Goal: Check status: Check status

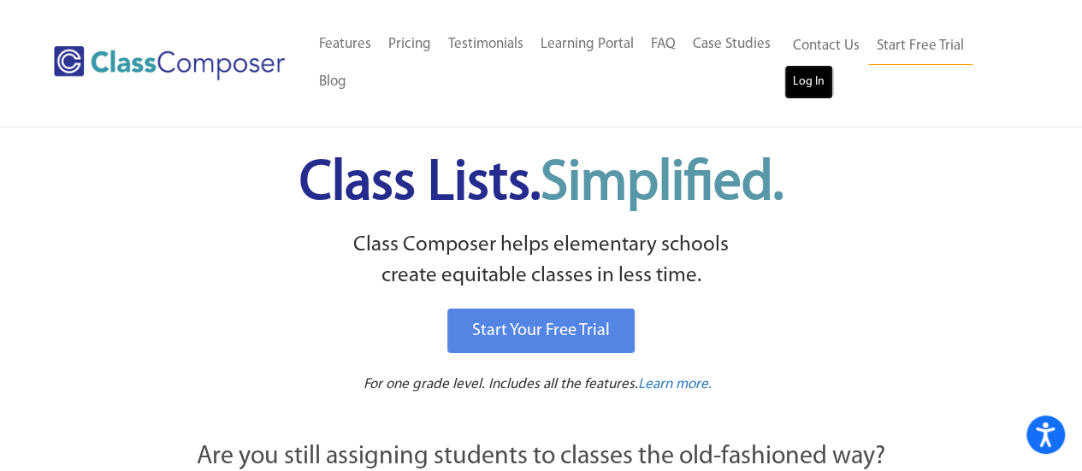
click at [813, 82] on link "Log In" at bounding box center [809, 82] width 49 height 34
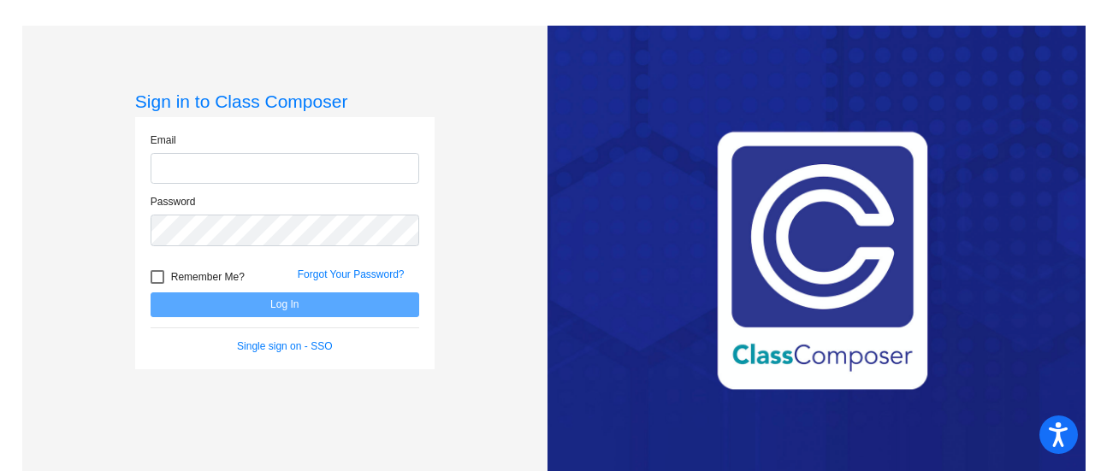
type input "[EMAIL_ADDRESS][DOMAIN_NAME]"
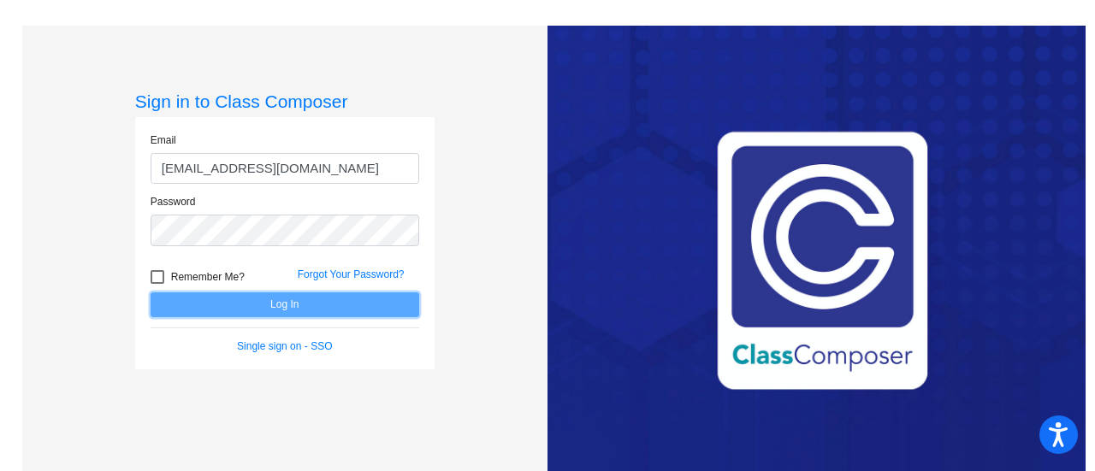
click at [278, 300] on button "Log In" at bounding box center [285, 305] width 269 height 25
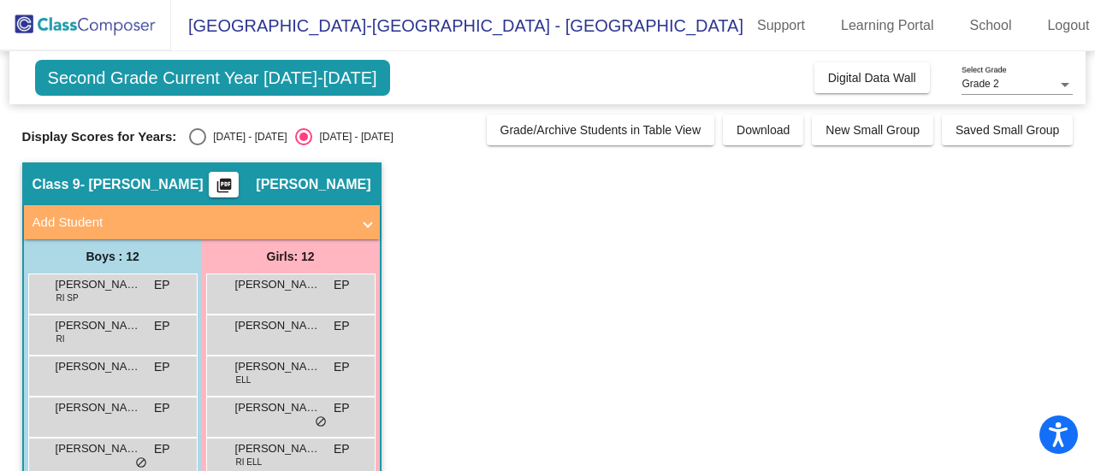
click at [204, 129] on div "Select an option" at bounding box center [197, 136] width 17 height 17
click at [198, 145] on input "[DATE] - [DATE]" at bounding box center [197, 145] width 1 height 1
radio input "true"
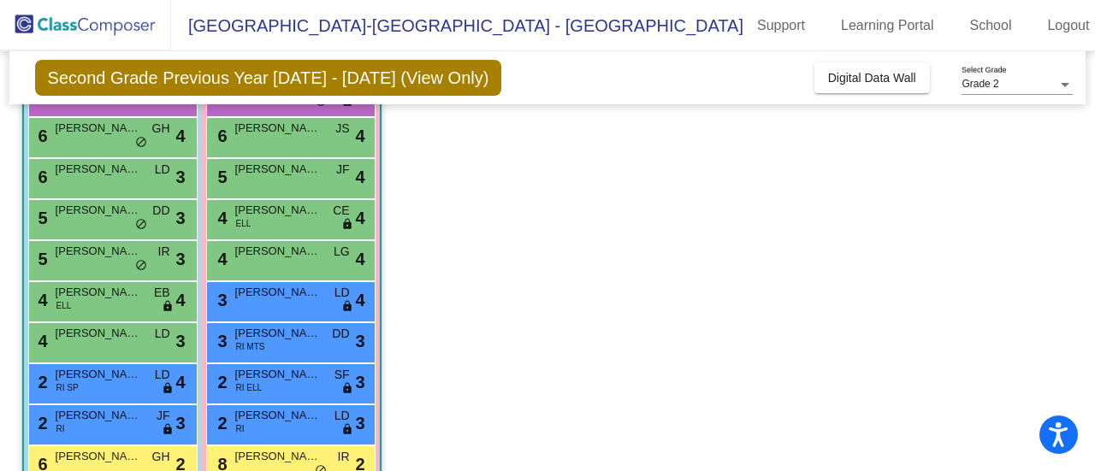
scroll to position [201, 0]
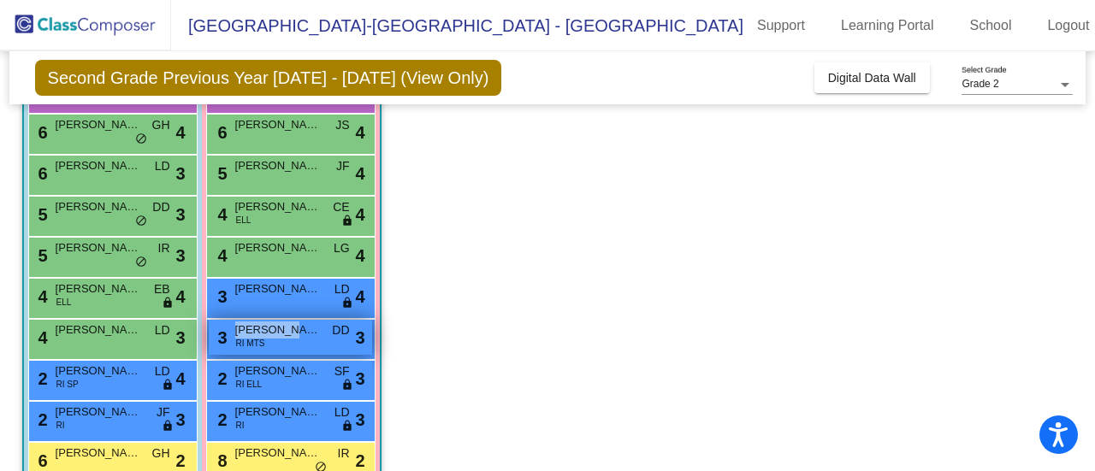
drag, startPoint x: 277, startPoint y: 337, endPoint x: 308, endPoint y: 341, distance: 31.0
click at [308, 341] on div "3 [PERSON_NAME] RI MTS DD lock do_not_disturb_alt 3" at bounding box center [290, 337] width 163 height 35
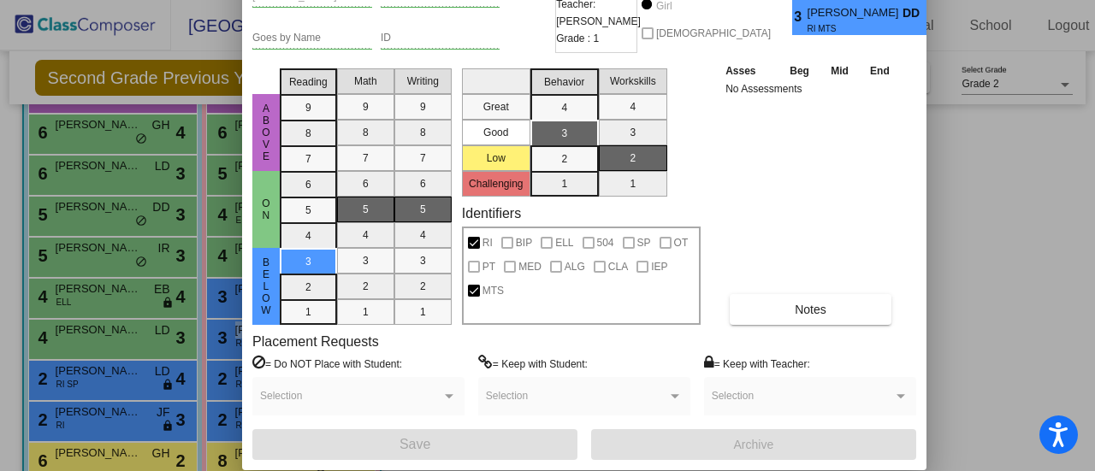
drag, startPoint x: 608, startPoint y: 23, endPoint x: 452, endPoint y: -54, distance: 173.7
click at [452, 0] on html "Accessibility Screen-Reader Guide, Feedback, and Issue Reporting | New window […" at bounding box center [547, 235] width 1095 height 471
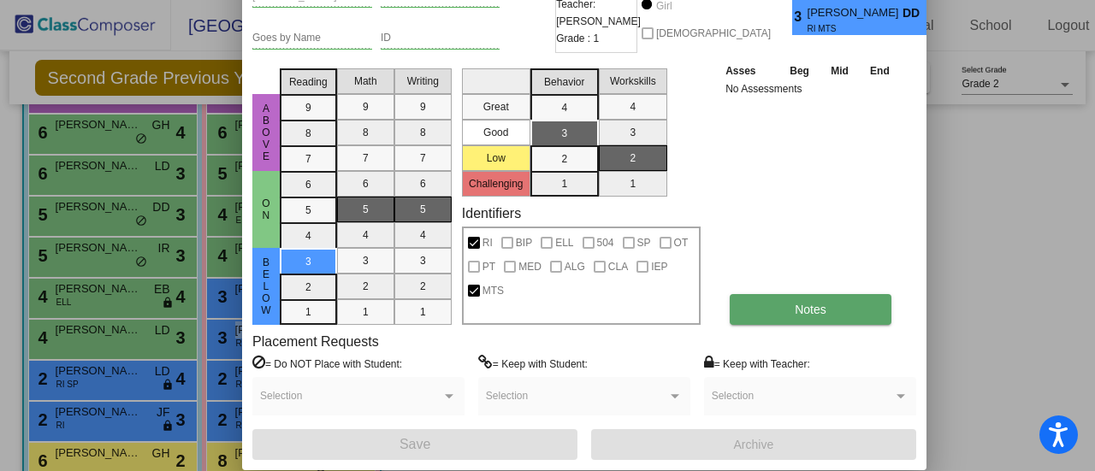
click at [773, 305] on button "Notes" at bounding box center [811, 309] width 162 height 31
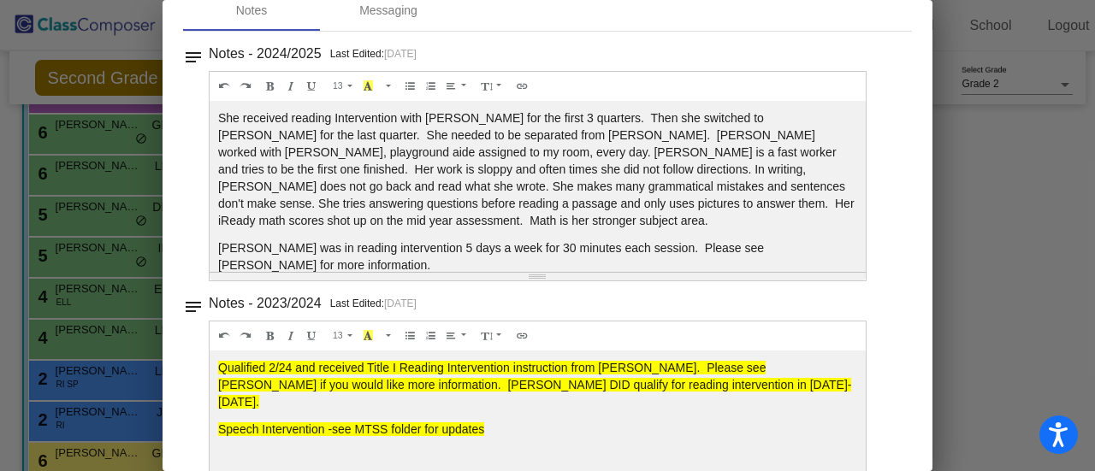
scroll to position [21, 0]
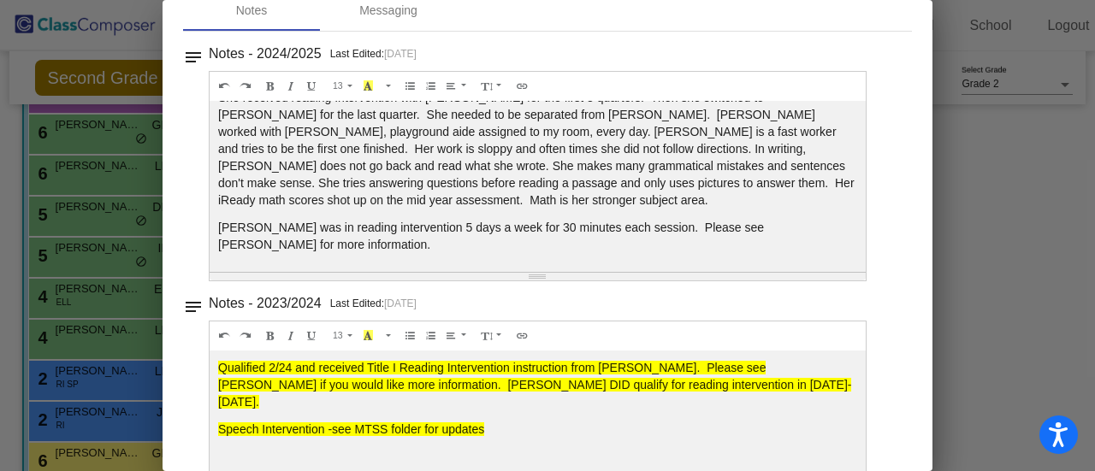
click at [969, 170] on div at bounding box center [547, 235] width 1095 height 471
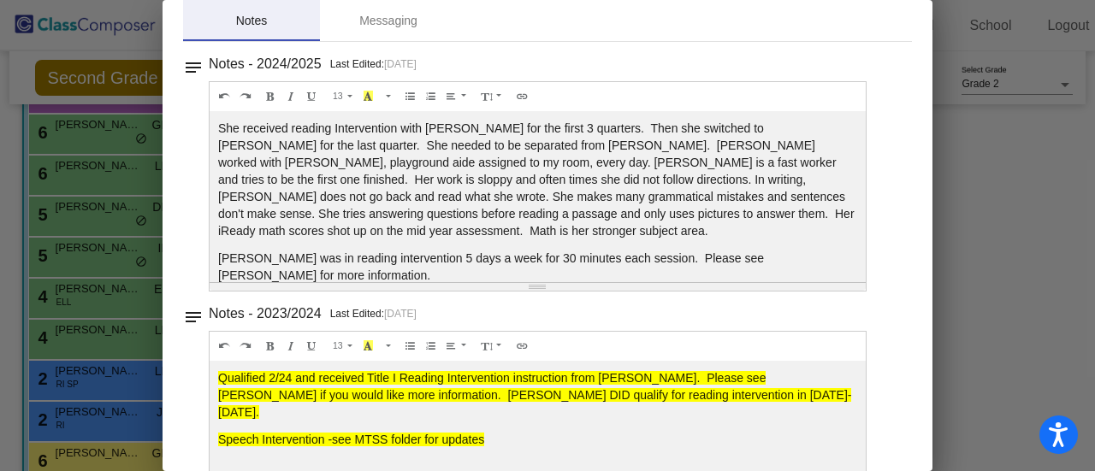
scroll to position [0, 0]
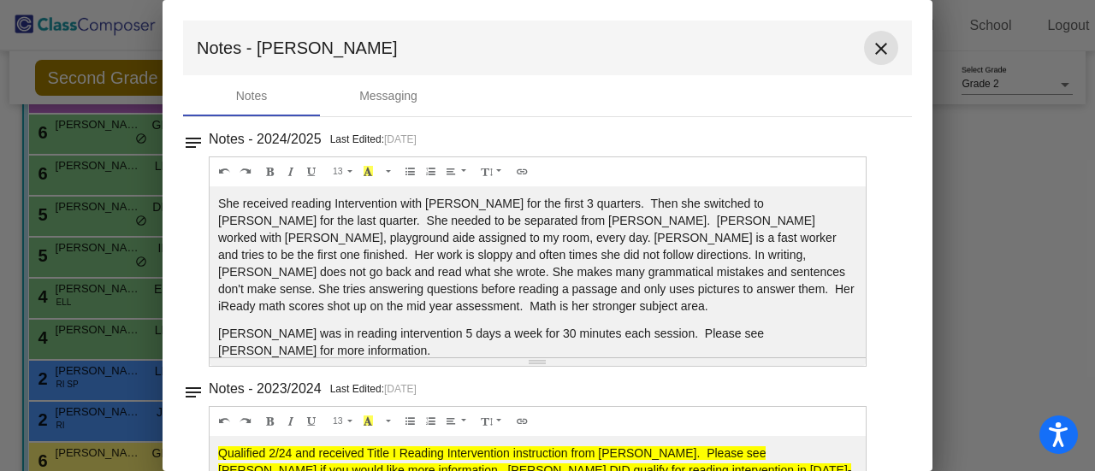
click at [876, 45] on mat-icon "close" at bounding box center [881, 49] width 21 height 21
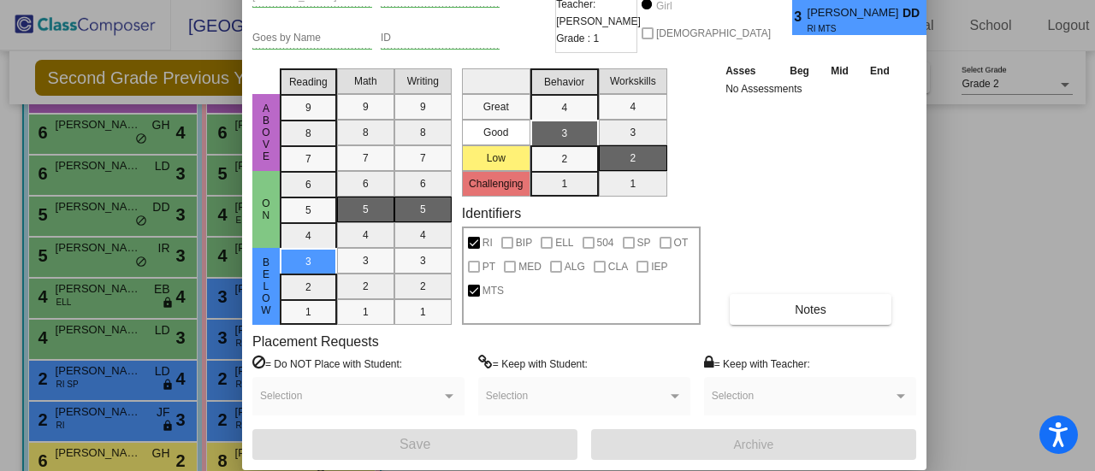
click at [992, 227] on div at bounding box center [547, 235] width 1095 height 471
